Goal: Information Seeking & Learning: Learn about a topic

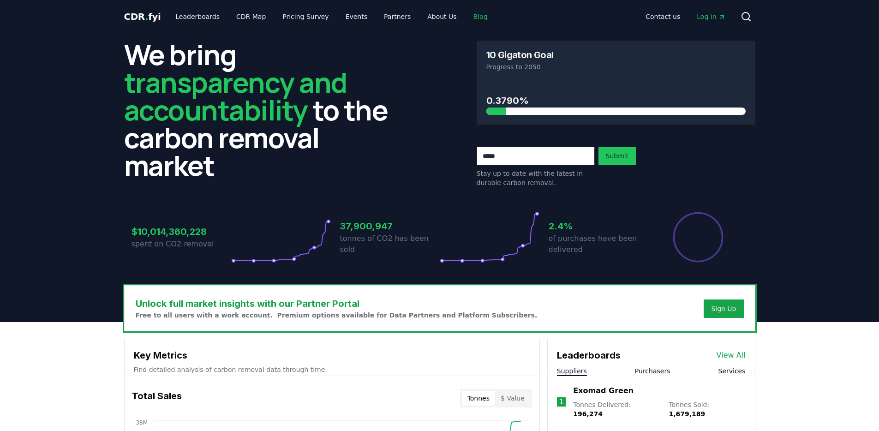
click at [466, 13] on link "Blog" at bounding box center [480, 16] width 29 height 17
click at [466, 15] on link "Blog" at bounding box center [480, 16] width 29 height 17
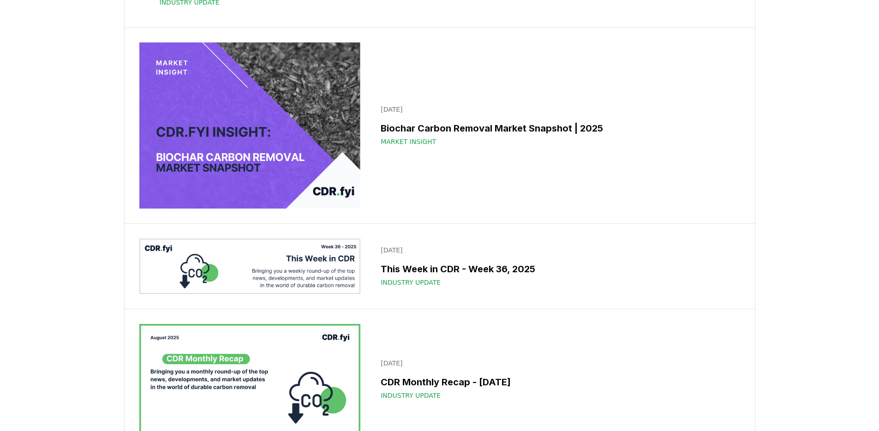
scroll to position [632, 0]
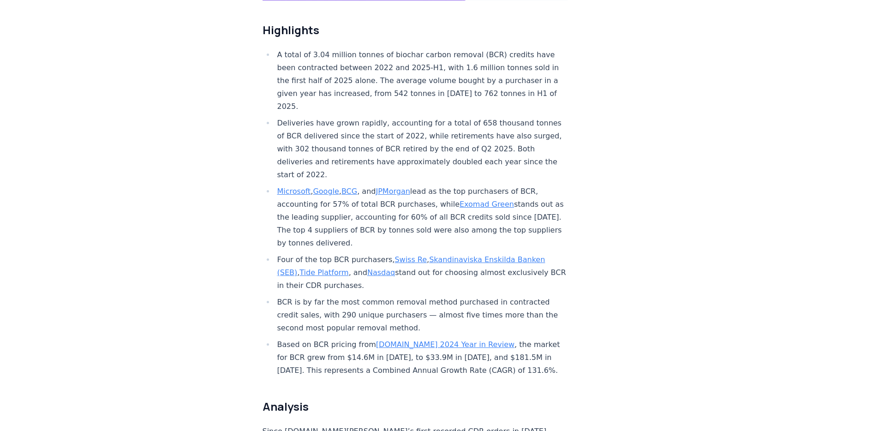
scroll to position [241, 0]
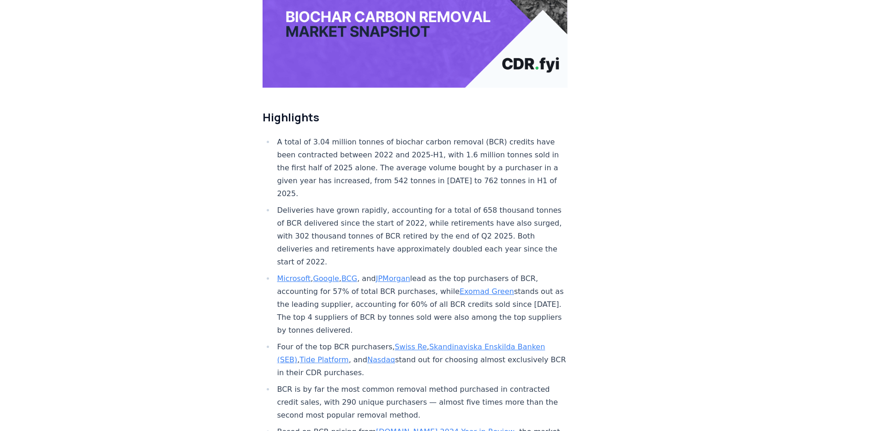
click at [447, 163] on li "A total of 3.04 million tonnes of biochar carbon removal (BCR) credits have bee…" at bounding box center [420, 168] width 293 height 65
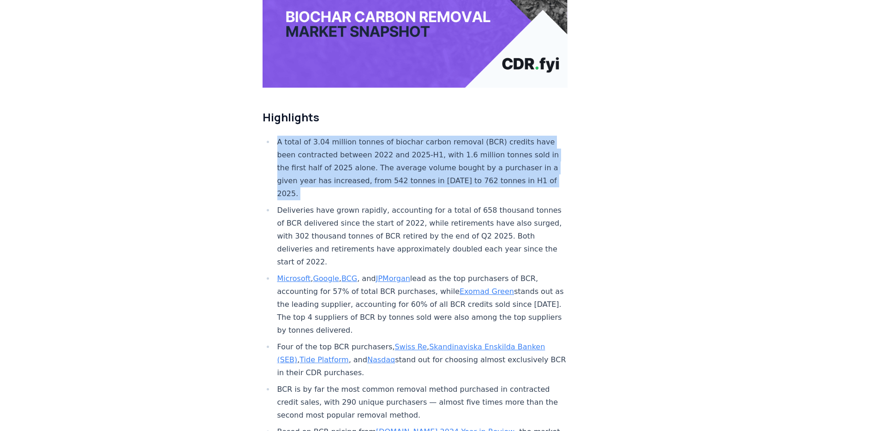
click at [447, 163] on li "A total of 3.04 million tonnes of biochar carbon removal (BCR) credits have bee…" at bounding box center [420, 168] width 293 height 65
click at [446, 159] on li "A total of 3.04 million tonnes of biochar carbon removal (BCR) credits have bee…" at bounding box center [420, 168] width 293 height 65
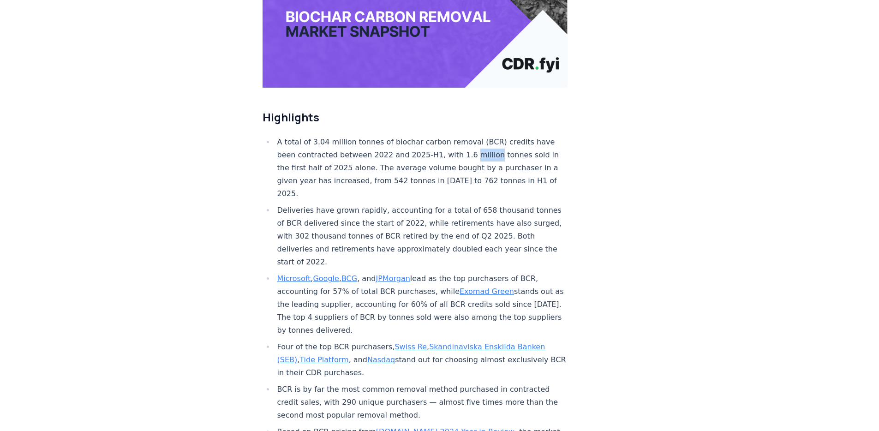
click at [446, 159] on li "A total of 3.04 million tonnes of biochar carbon removal (BCR) credits have bee…" at bounding box center [420, 168] width 293 height 65
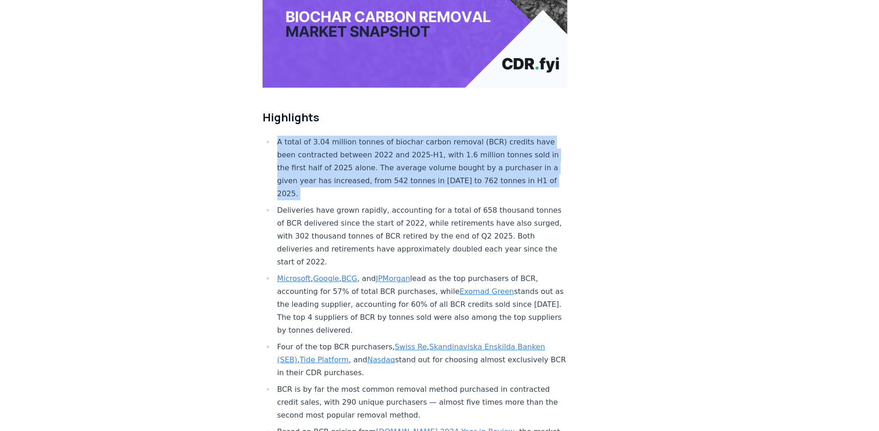
click at [446, 159] on li "A total of 3.04 million tonnes of biochar carbon removal (BCR) credits have bee…" at bounding box center [420, 168] width 293 height 65
click at [429, 152] on li "A total of 3.04 million tonnes of biochar carbon removal (BCR) credits have bee…" at bounding box center [420, 168] width 293 height 65
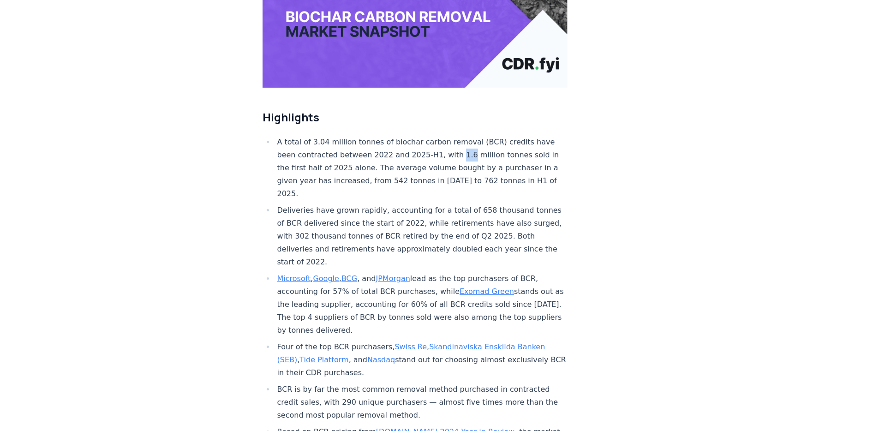
click at [429, 152] on li "A total of 3.04 million tonnes of biochar carbon removal (BCR) credits have bee…" at bounding box center [420, 168] width 293 height 65
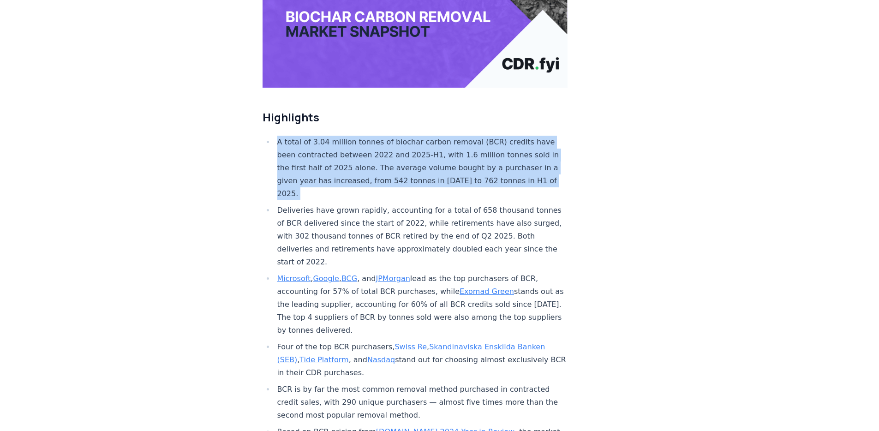
drag, startPoint x: 429, startPoint y: 152, endPoint x: 428, endPoint y: 174, distance: 22.2
click at [428, 174] on li "A total of 3.04 million tonnes of biochar carbon removal (BCR) credits have bee…" at bounding box center [420, 168] width 293 height 65
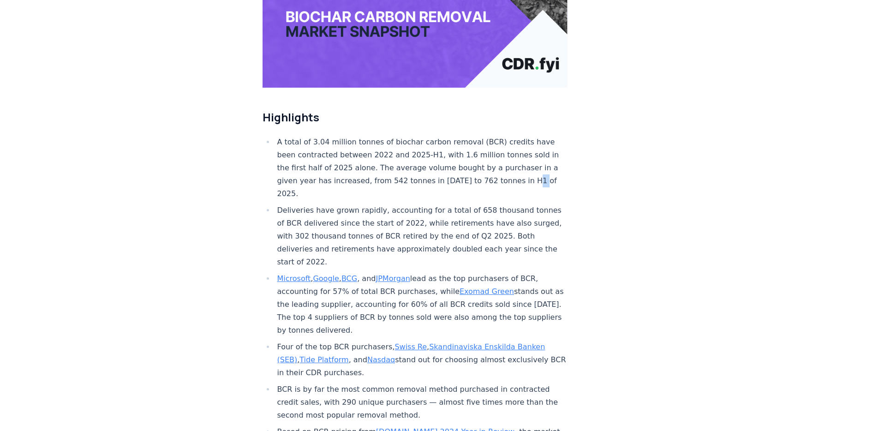
click at [428, 174] on li "A total of 3.04 million tonnes of biochar carbon removal (BCR) credits have bee…" at bounding box center [420, 168] width 293 height 65
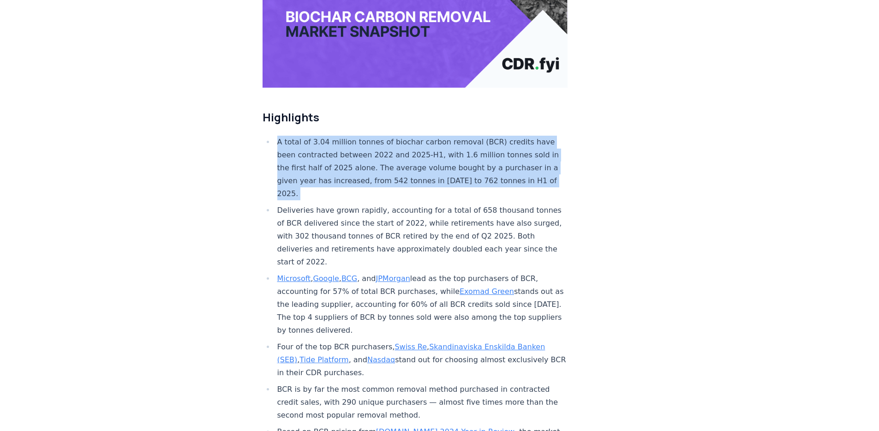
click at [428, 174] on li "A total of 3.04 million tonnes of biochar carbon removal (BCR) credits have bee…" at bounding box center [420, 168] width 293 height 65
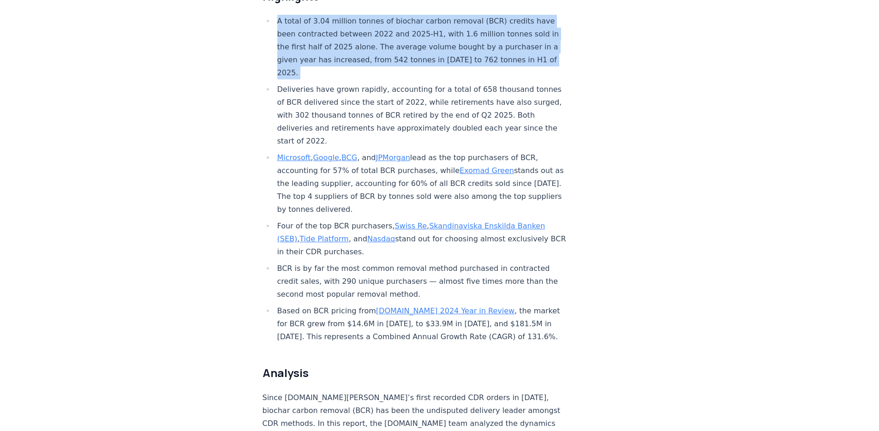
scroll to position [452, 0]
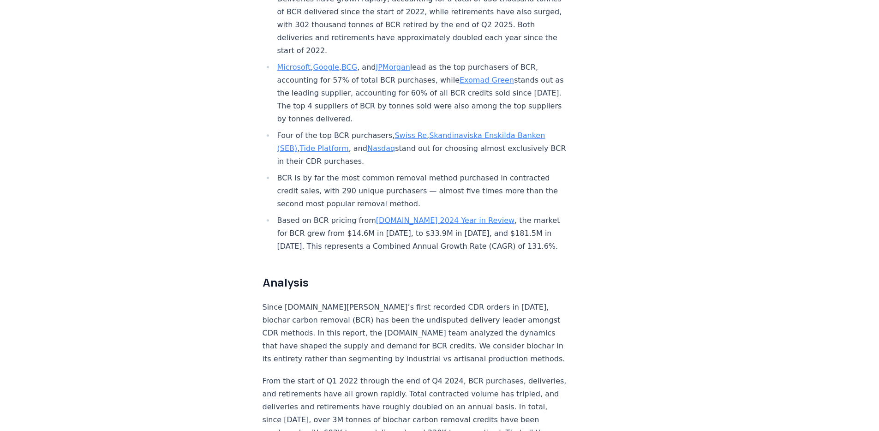
click at [428, 214] on li "Based on BCR pricing from [DOMAIN_NAME] 2024 Year in Review , the market for BC…" at bounding box center [420, 233] width 293 height 39
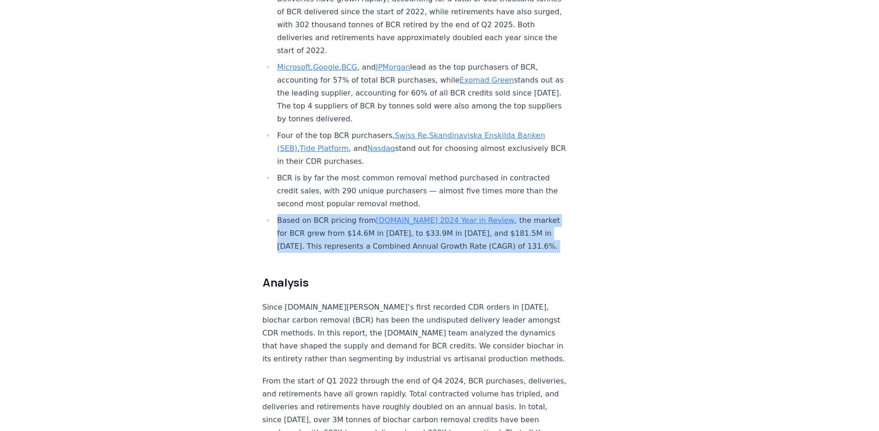
click at [428, 214] on li "Based on BCR pricing from [DOMAIN_NAME] 2024 Year in Review , the market for BC…" at bounding box center [420, 233] width 293 height 39
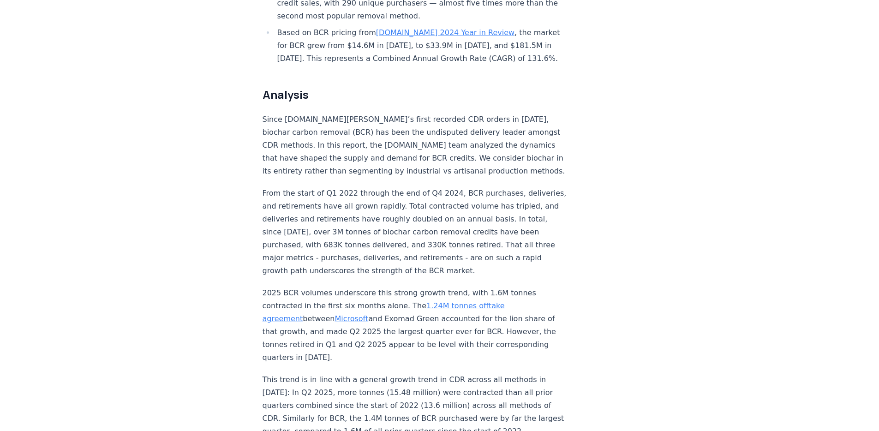
scroll to position [641, 0]
click at [428, 209] on p "From the start of Q1 2022 through the end of Q4 2024, BCR purchases, deliveries…" at bounding box center [414, 231] width 305 height 90
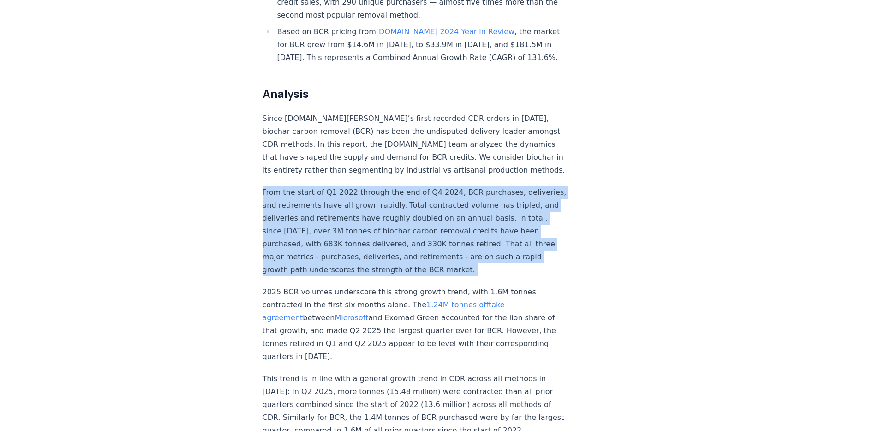
click at [428, 209] on p "From the start of Q1 2022 through the end of Q4 2024, BCR purchases, deliveries…" at bounding box center [414, 231] width 305 height 90
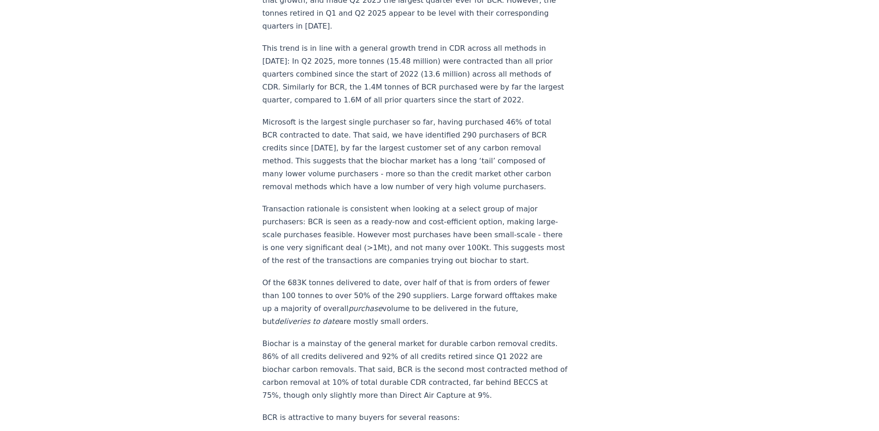
scroll to position [1365, 0]
